Goal: Information Seeking & Learning: Learn about a topic

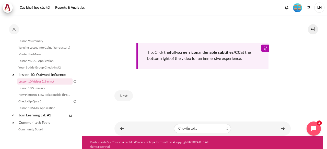
scroll to position [230, 0]
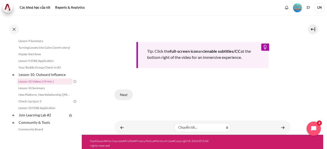
click at [126, 93] on button "Next" at bounding box center [123, 95] width 18 height 11
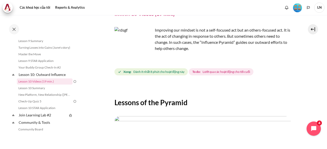
scroll to position [128, 0]
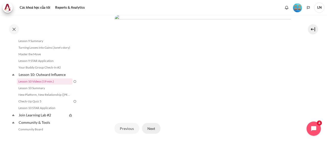
click at [152, 127] on button "Next" at bounding box center [151, 128] width 18 height 11
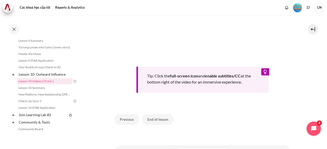
scroll to position [230, 0]
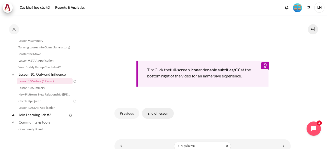
click at [158, 112] on button "End of lesson" at bounding box center [158, 113] width 32 height 11
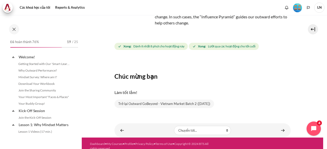
scroll to position [453, 0]
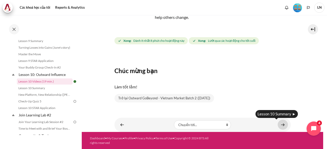
click at [281, 124] on link "Nội dung" at bounding box center [283, 125] width 10 height 10
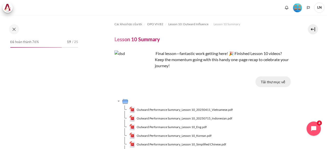
click at [270, 83] on button "Tải thư mục về" at bounding box center [273, 82] width 35 height 11
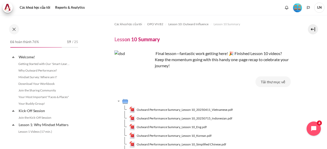
scroll to position [459, 0]
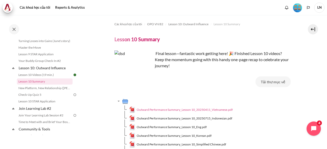
click at [196, 109] on span "Outward Performance Summary_Lesson 10_20250411_Vietnamese.pdf" at bounding box center [185, 110] width 96 height 5
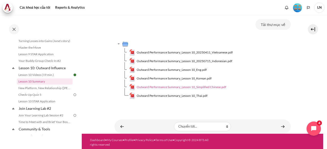
scroll to position [59, 0]
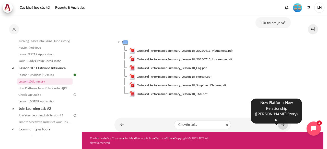
click at [282, 124] on link "Nội dung" at bounding box center [283, 125] width 10 height 10
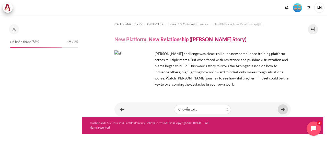
click at [281, 110] on link "Nội dung" at bounding box center [283, 110] width 10 height 10
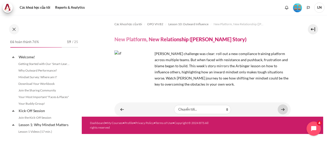
scroll to position [466, 0]
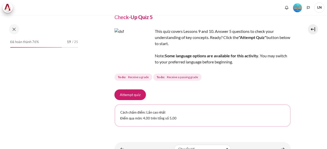
scroll to position [47, 0]
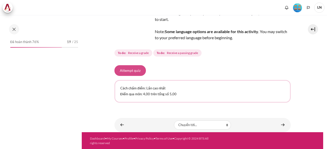
click at [134, 70] on button "Attempt quiz" at bounding box center [129, 70] width 31 height 11
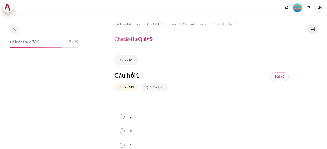
click at [318, 8] on span "LN" at bounding box center [319, 8] width 10 height 10
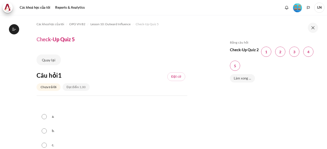
scroll to position [473, 0]
click at [309, 8] on icon "Languages" at bounding box center [308, 7] width 3 height 3
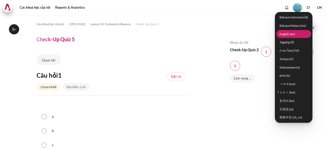
click at [289, 34] on link "English ‎(en)‎" at bounding box center [293, 34] width 35 height 8
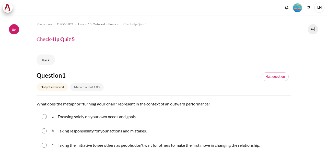
click at [14, 28] on icon at bounding box center [14, 29] width 5 height 5
click at [13, 28] on icon at bounding box center [14, 29] width 5 height 5
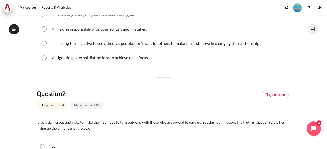
scroll to position [51, 0]
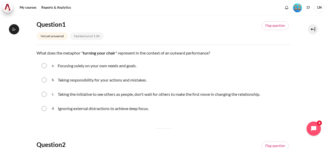
click at [43, 94] on input "Content" at bounding box center [44, 94] width 5 height 5
radio input "true"
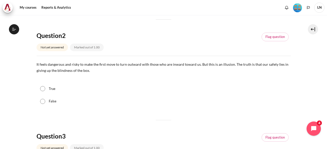
scroll to position [179, 0]
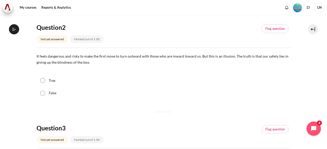
click at [42, 78] on input "True" at bounding box center [42, 80] width 5 height 5
radio input "true"
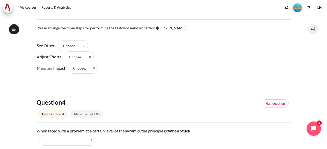
scroll to position [281, 0]
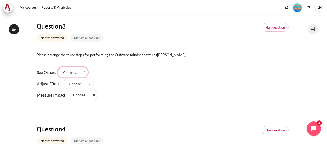
click at [86, 70] on select "Choose... Step 3 Step 1 Step 2" at bounding box center [73, 72] width 30 height 11
select select "2"
click at [60, 67] on select "Choose... Step 3 Step 1 Step 2" at bounding box center [73, 72] width 30 height 11
click at [89, 82] on select "Choose... Step 3 Step 1 Step 2" at bounding box center [79, 83] width 30 height 11
select select "3"
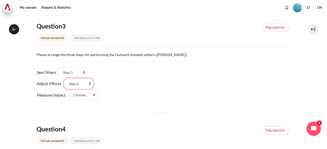
click at [64, 78] on select "Choose... Step 3 Step 1 Step 2" at bounding box center [79, 83] width 30 height 11
click at [94, 93] on select "Choose... Step 3 Step 1 Step 2" at bounding box center [83, 95] width 30 height 11
select select "1"
click at [68, 90] on select "Choose... Step 3 Step 1 Step 2" at bounding box center [83, 95] width 30 height 11
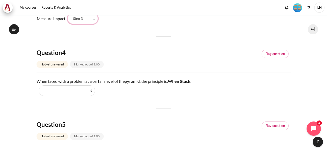
scroll to position [307, 0]
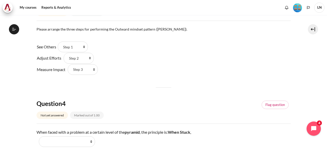
click at [134, 90] on div "Question 1 Not yet answered Marked out of 1.00 Flag question Question text What…" at bounding box center [164, 25] width 254 height 521
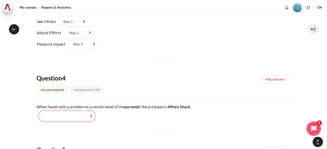
click at [90, 115] on select "Work Harder Go Higher Go Lower Stay Put" at bounding box center [67, 116] width 56 height 11
select select "2"
click at [39, 111] on select "Work Harder Go Higher Go Lower Stay Put" at bounding box center [67, 116] width 56 height 11
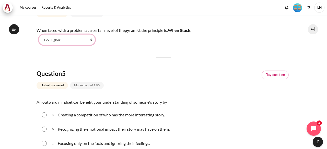
scroll to position [434, 0]
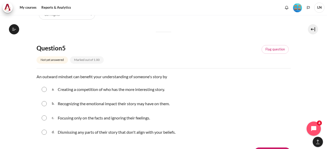
click at [43, 104] on input "Content" at bounding box center [44, 103] width 5 height 5
radio input "true"
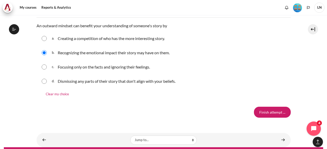
scroll to position [495, 0]
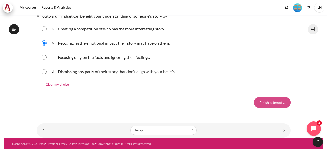
click at [273, 101] on input "Finish attempt ..." at bounding box center [272, 102] width 37 height 11
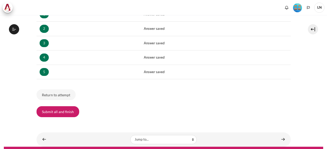
scroll to position [123, 0]
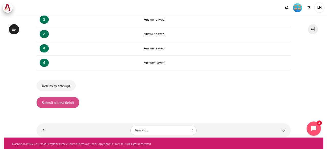
click at [55, 101] on button "Submit all and finish" at bounding box center [58, 102] width 43 height 11
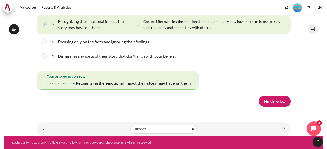
scroll to position [954, 0]
click at [263, 104] on link "Finish review" at bounding box center [275, 101] width 32 height 11
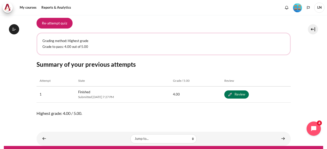
scroll to position [102, 0]
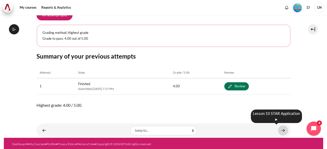
click at [282, 130] on link "Content" at bounding box center [283, 131] width 10 height 10
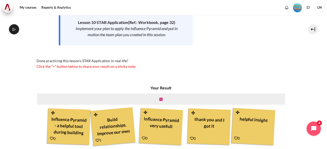
scroll to position [123, 0]
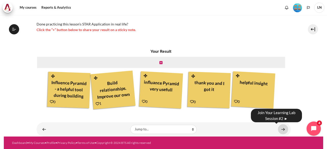
click at [280, 128] on link "Content" at bounding box center [283, 130] width 10 height 10
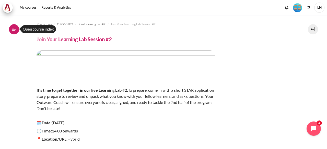
click at [17, 31] on button "Open course index" at bounding box center [14, 29] width 10 height 10
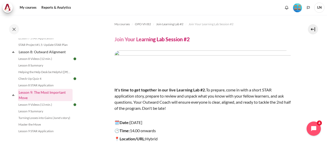
scroll to position [358, 0]
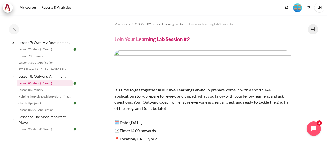
click at [46, 87] on link "Lesson 8 Videos (12 min.)" at bounding box center [45, 83] width 56 height 6
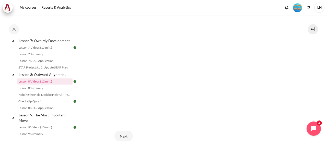
scroll to position [179, 0]
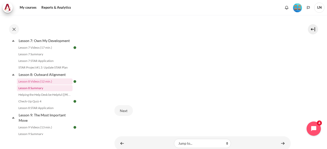
click at [33, 91] on link "Lesson 8 Summary" at bounding box center [45, 88] width 56 height 6
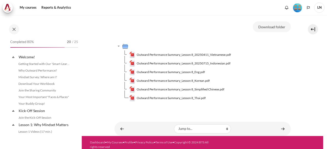
scroll to position [366, 0]
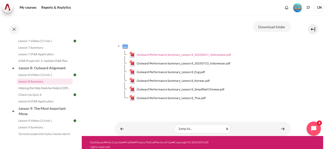
click at [192, 54] on span "Outward Performance Summary_Lesson 8_20250411_Vietnamese.pdf" at bounding box center [184, 55] width 94 height 5
